Goal: Transaction & Acquisition: Purchase product/service

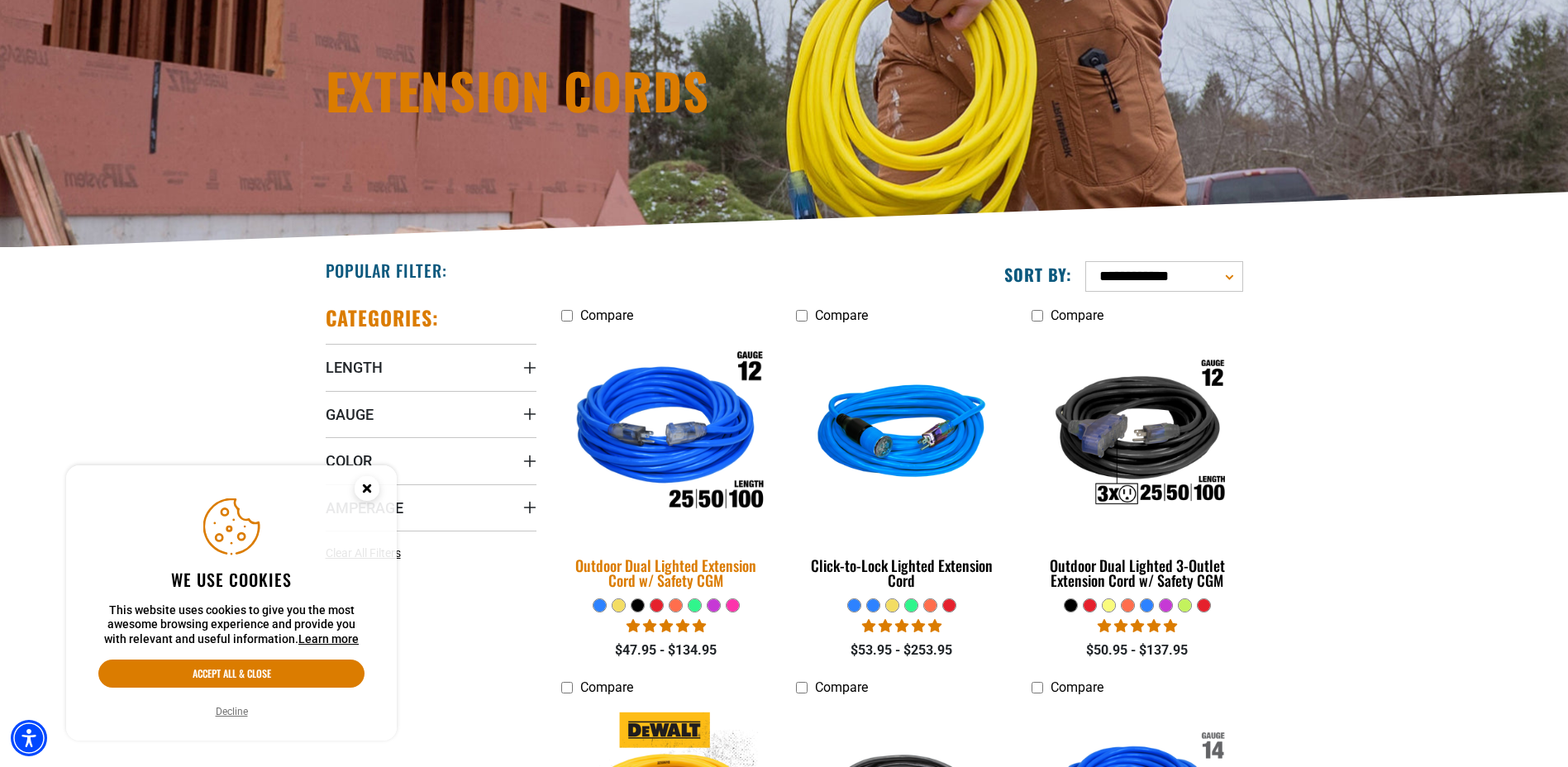
scroll to position [248, 0]
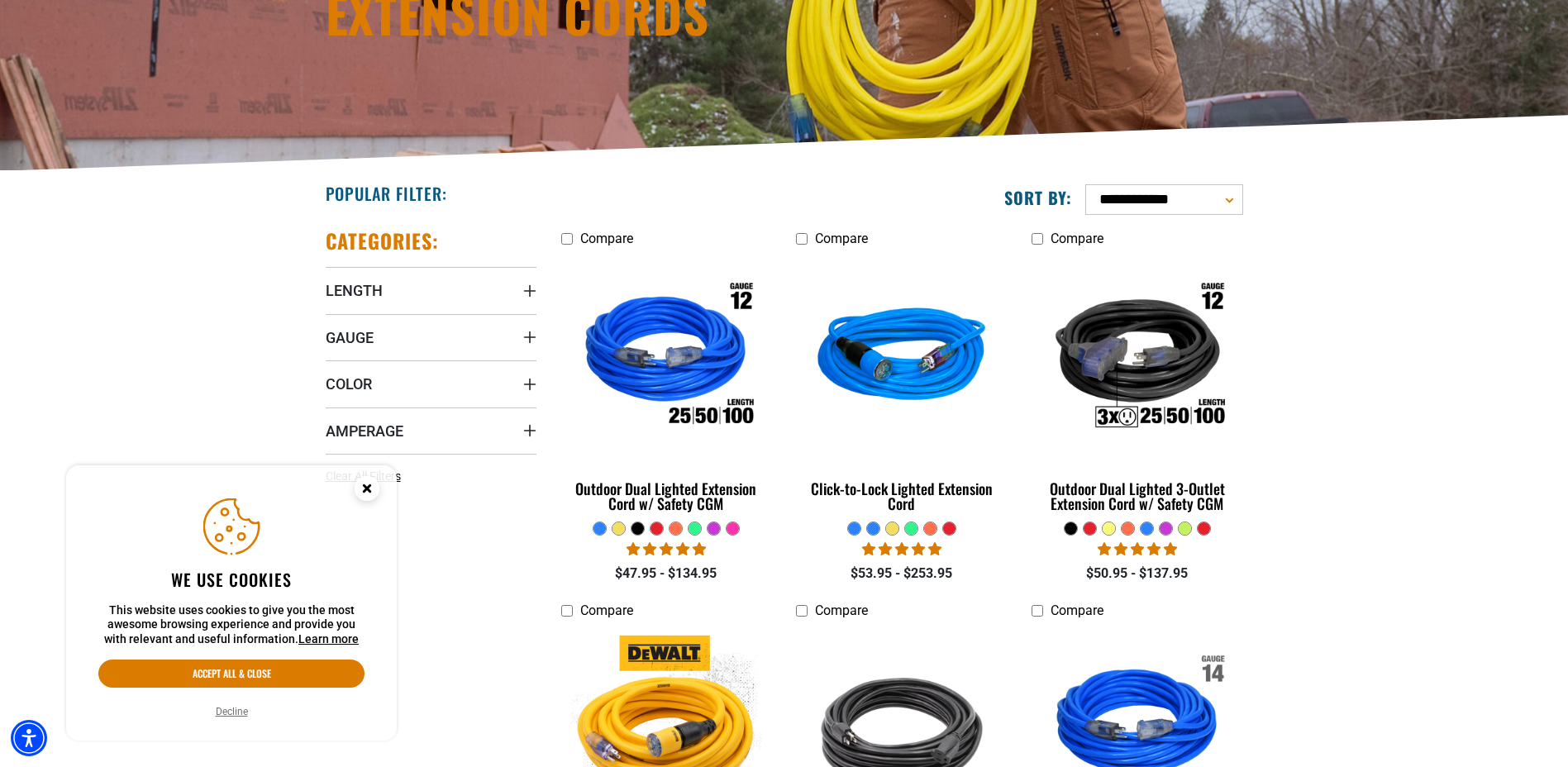
click at [365, 489] on icon "Close this option" at bounding box center [366, 488] width 6 height 6
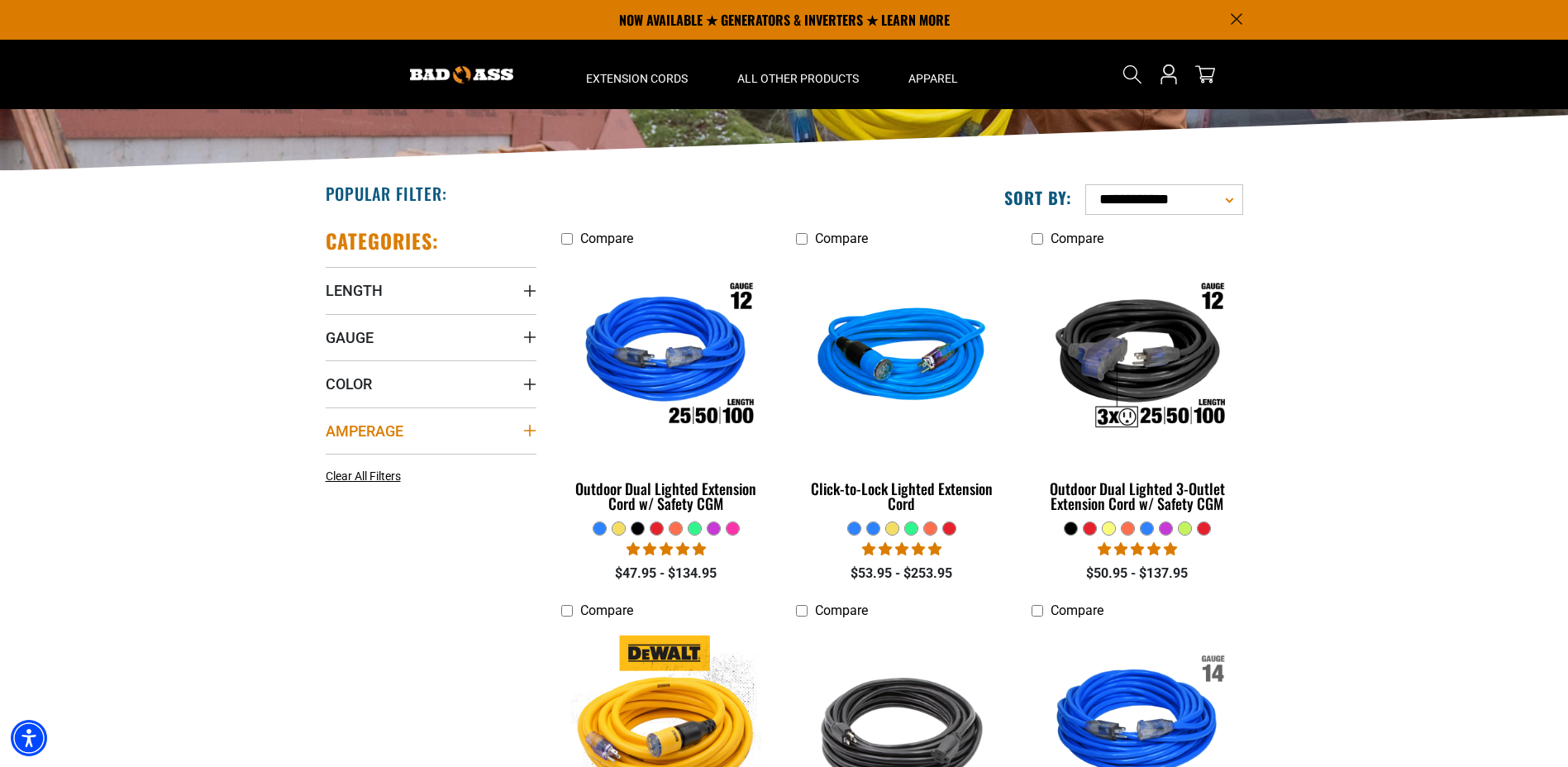
click at [446, 424] on summary "Amperage" at bounding box center [431, 430] width 211 height 46
click at [435, 489] on icon at bounding box center [437, 492] width 14 height 21
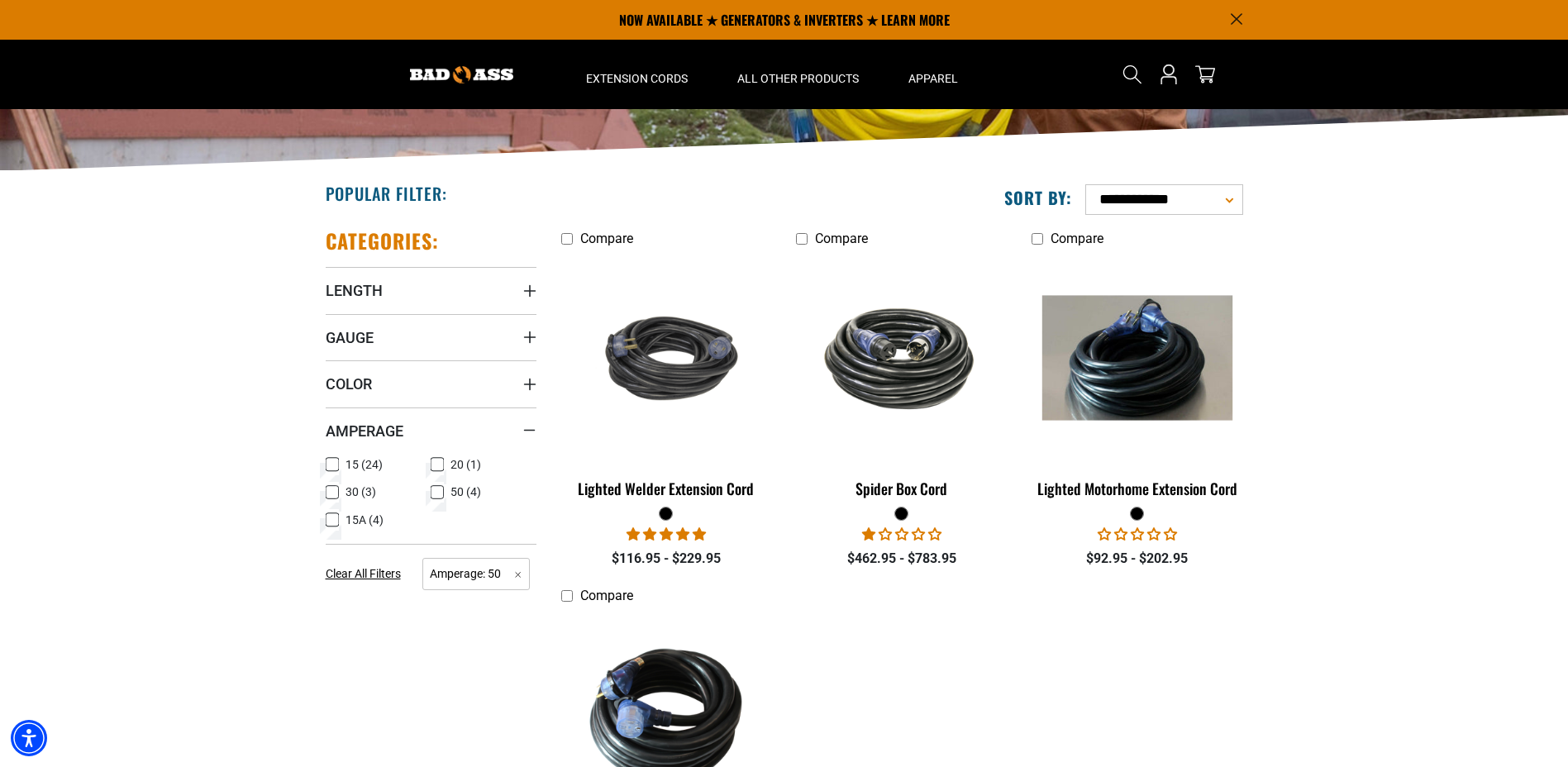
click at [343, 490] on label "30 (3) 30 (3 products)" at bounding box center [378, 492] width 105 height 21
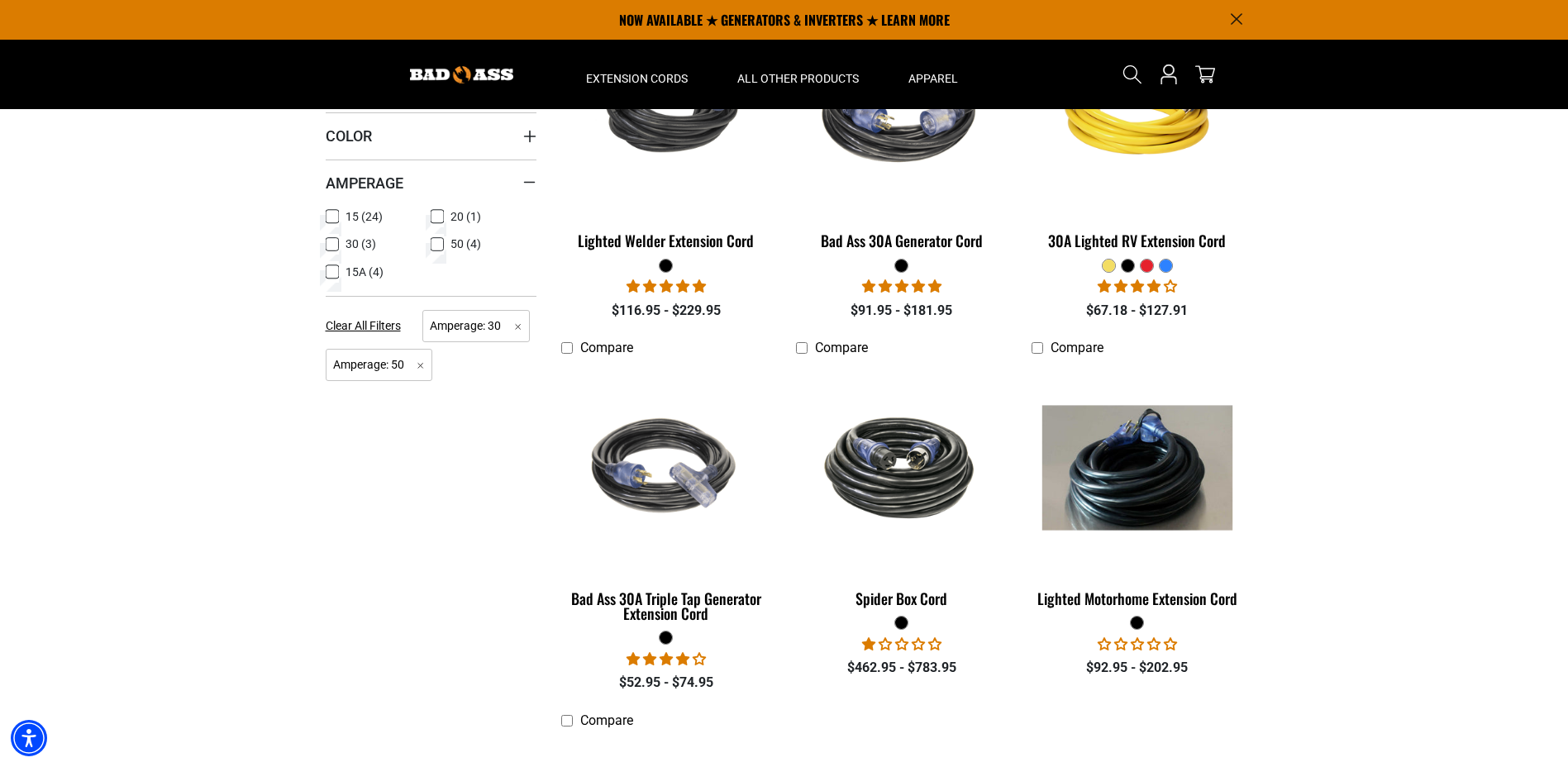
scroll to position [413, 0]
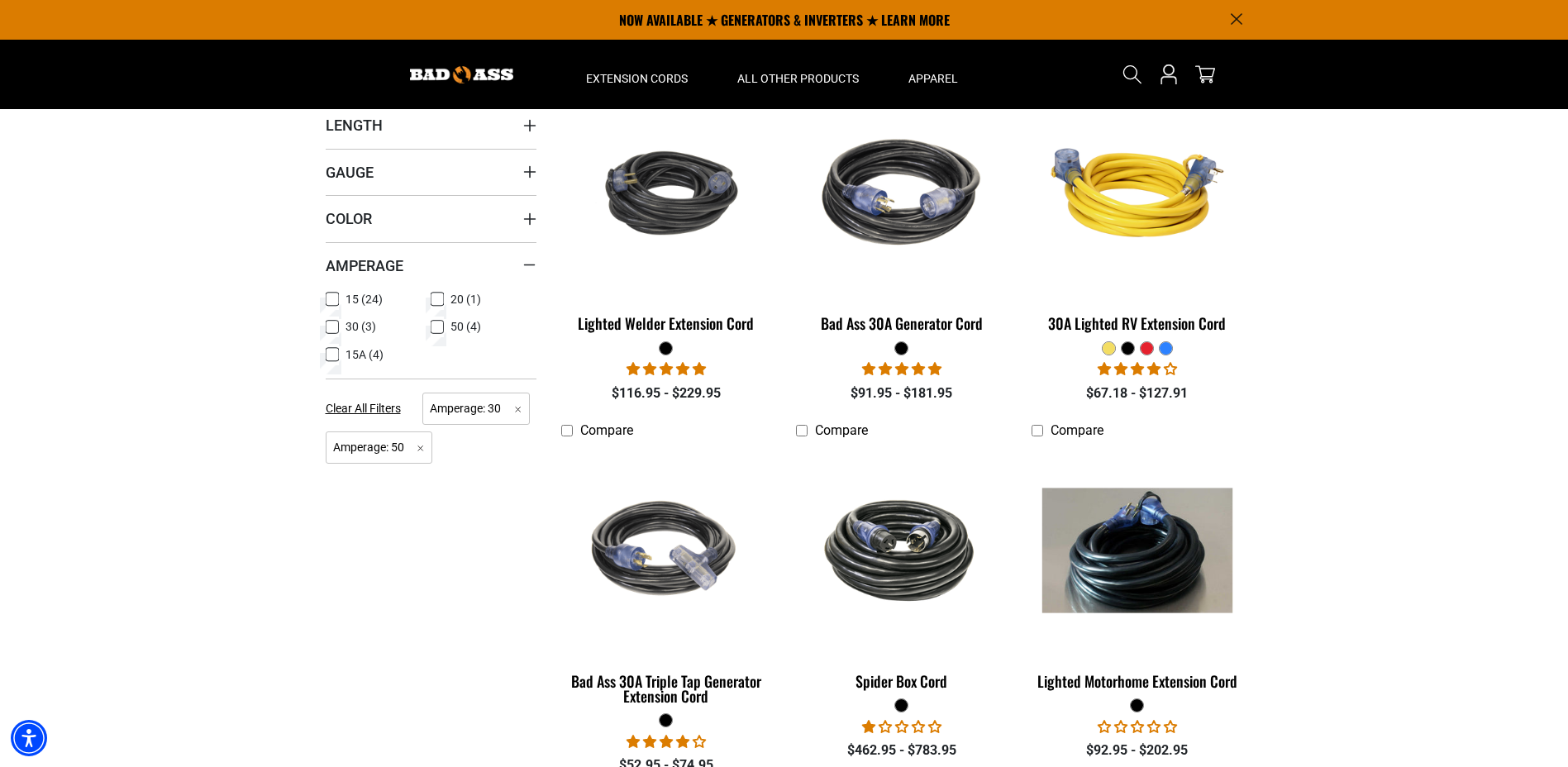
drag, startPoint x: 328, startPoint y: 321, endPoint x: 339, endPoint y: 323, distance: 11.2
click at [329, 321] on rect at bounding box center [333, 327] width 14 height 14
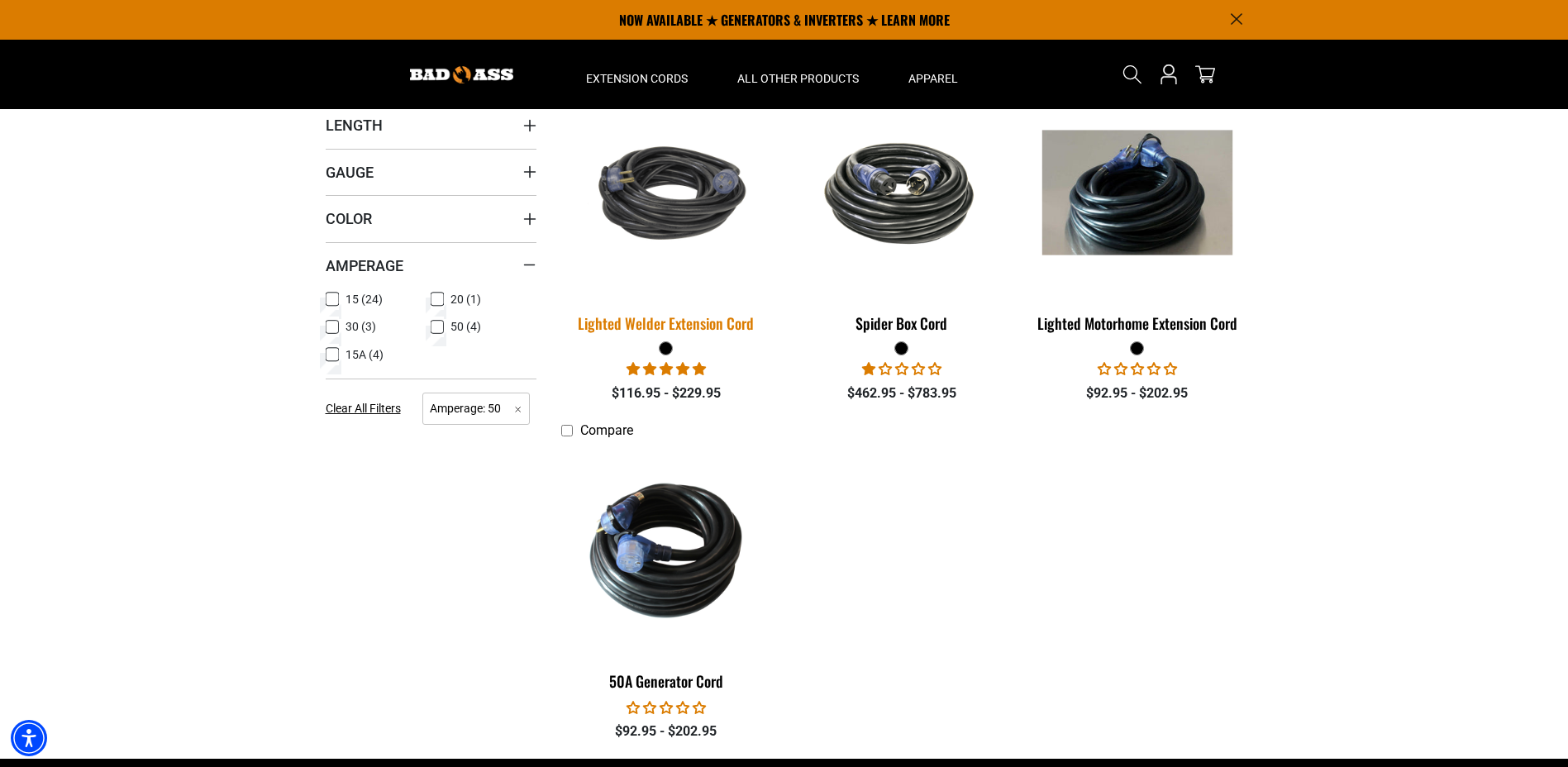
click at [690, 326] on div "Lighted Welder Extension Cord" at bounding box center [667, 323] width 211 height 15
